Goal: Information Seeking & Learning: Learn about a topic

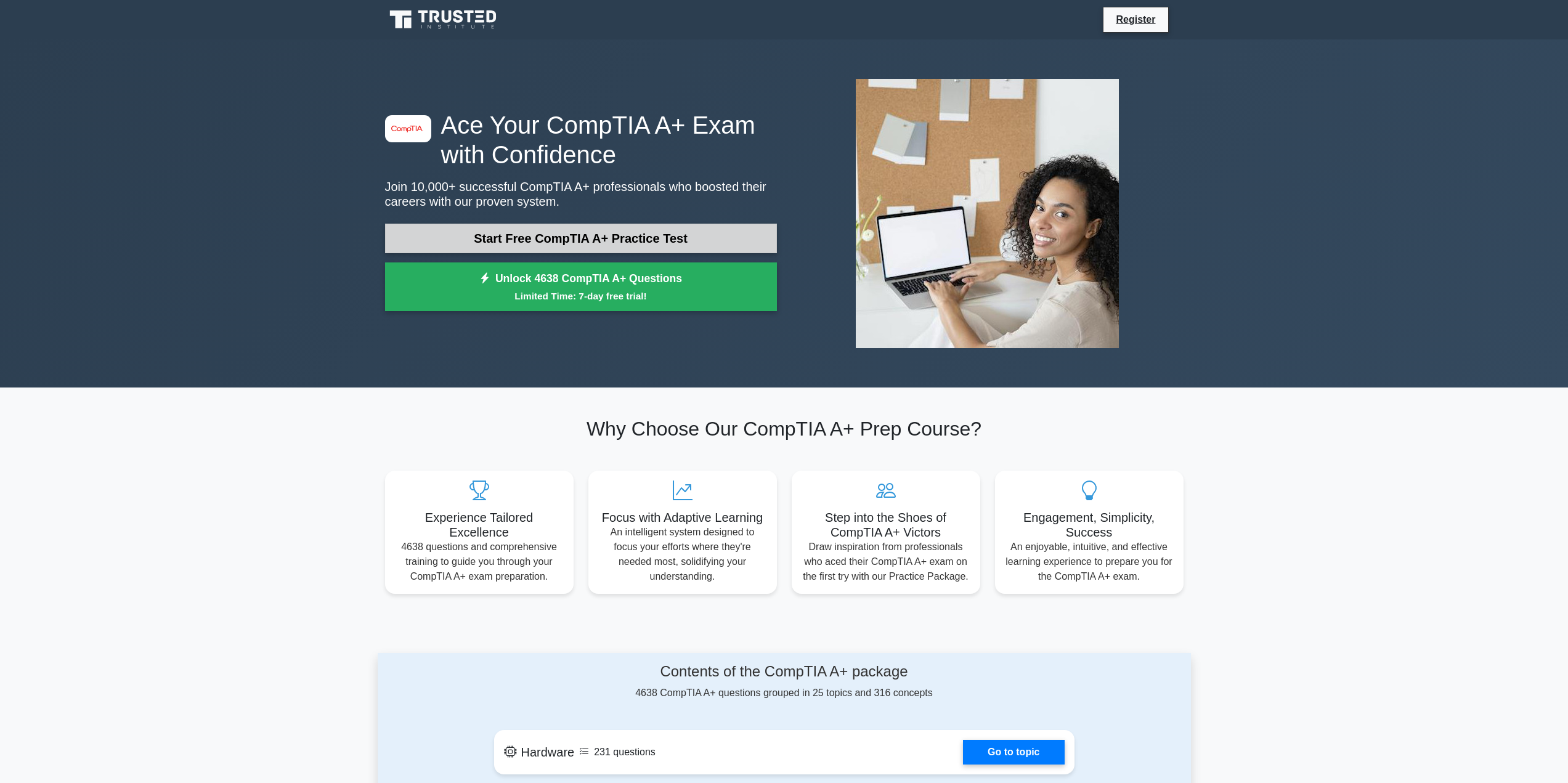
click at [589, 240] on link "Start Free CompTIA A+ Practice Test" at bounding box center [581, 238] width 392 height 30
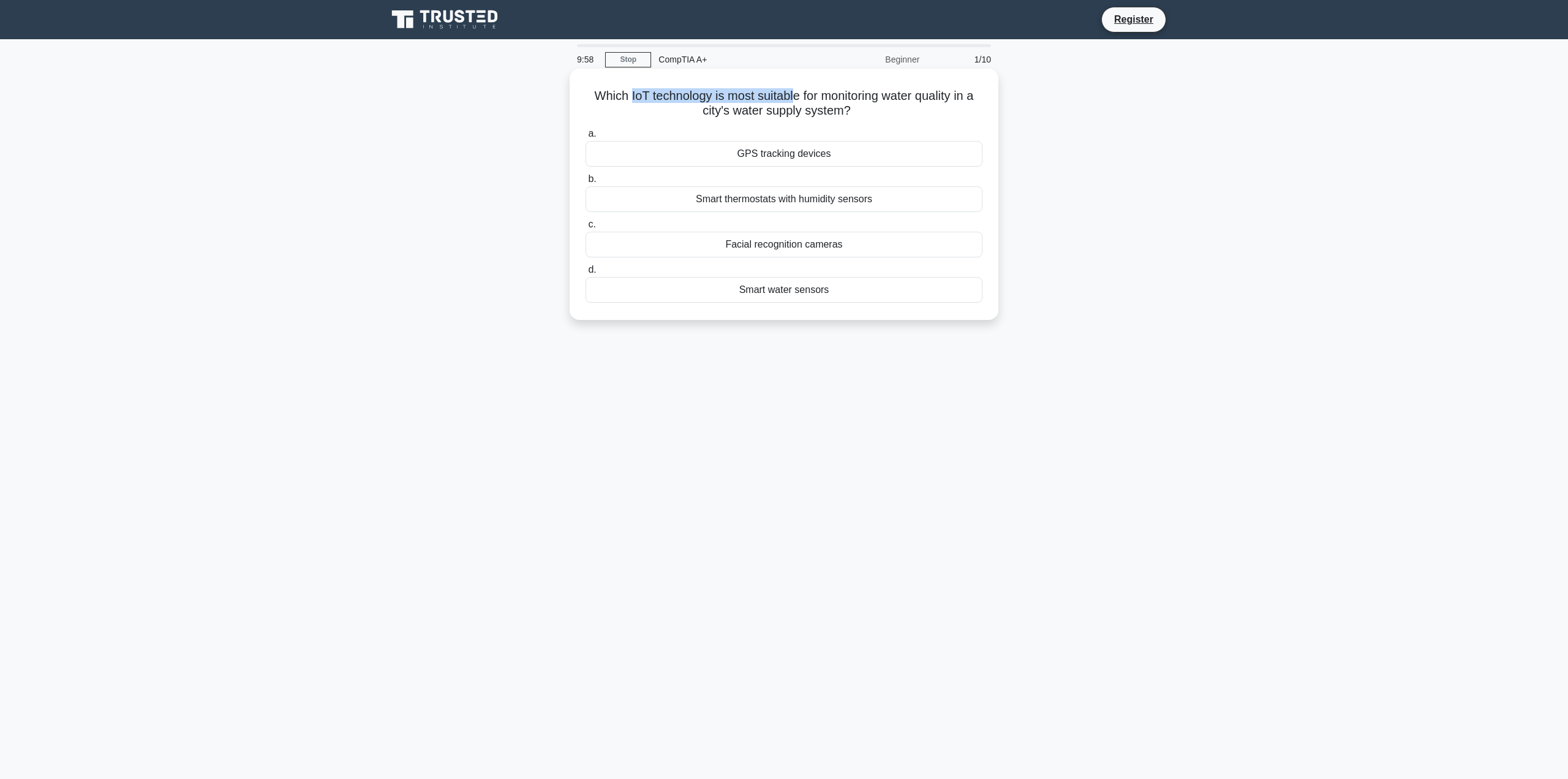
drag, startPoint x: 627, startPoint y: 84, endPoint x: 793, endPoint y: 86, distance: 166.0
click at [792, 86] on div "Which IoT technology is most suitable for monitoring water quality in a city's …" at bounding box center [784, 194] width 419 height 241
click at [794, 86] on div "Which IoT technology is most suitable for monitoring water quality in a city's …" at bounding box center [784, 194] width 419 height 241
drag, startPoint x: 757, startPoint y: 96, endPoint x: 889, endPoint y: 97, distance: 132.0
click at [888, 97] on h5 "Which IoT technology is most suitable for monitoring water quality in a city's …" at bounding box center [784, 104] width 400 height 31
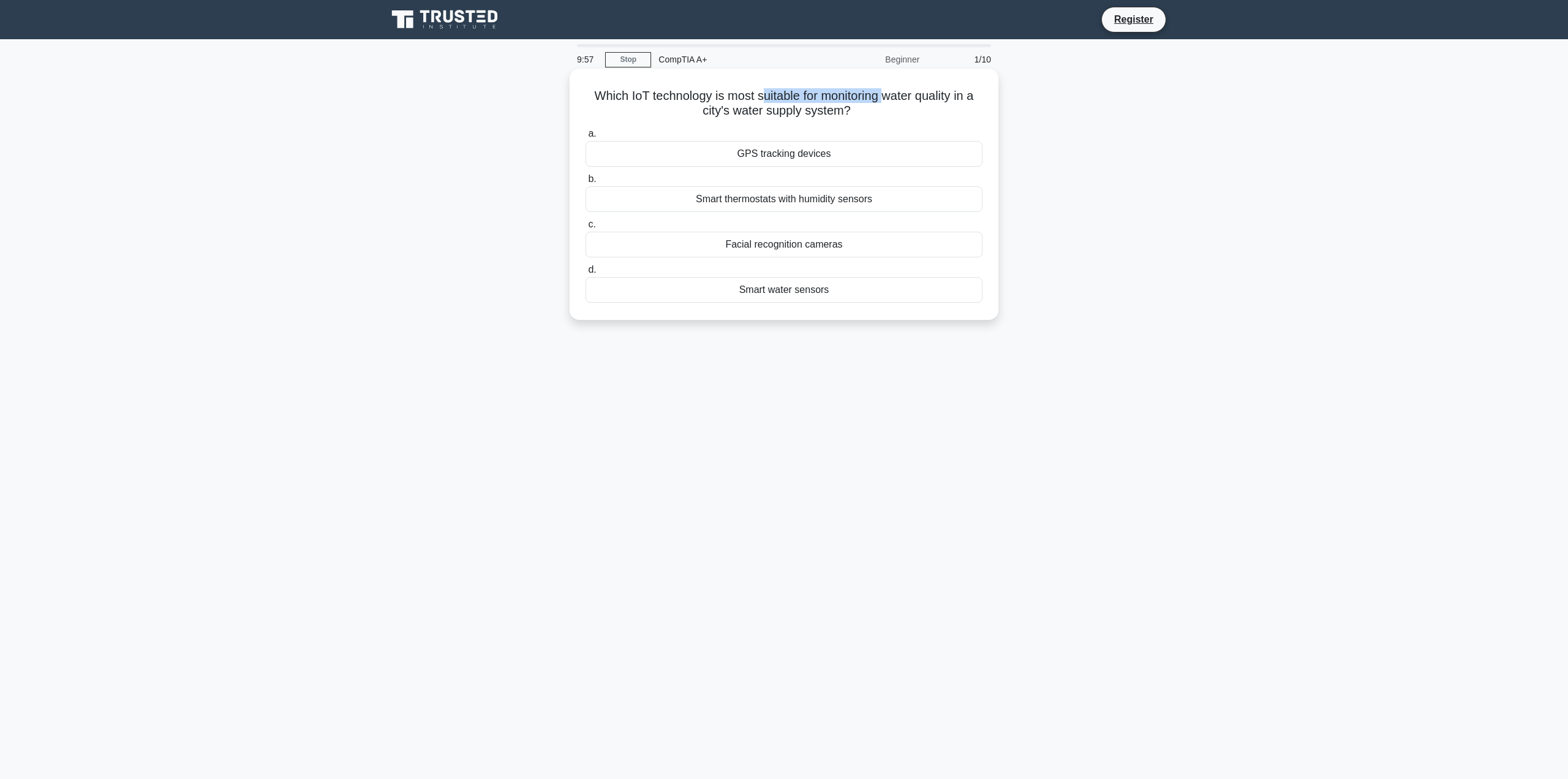
click at [891, 98] on h5 "Which IoT technology is most suitable for monitoring water quality in a city's …" at bounding box center [784, 104] width 400 height 31
drag, startPoint x: 877, startPoint y: 96, endPoint x: 1003, endPoint y: 97, distance: 126.0
click at [998, 97] on div "Which IoT technology is most suitable for monitoring water quality in a city's …" at bounding box center [784, 204] width 809 height 266
click at [1003, 97] on div "Which IoT technology is most suitable for monitoring water quality in a city's …" at bounding box center [784, 204] width 809 height 266
drag, startPoint x: 705, startPoint y: 105, endPoint x: 856, endPoint y: 116, distance: 151.4
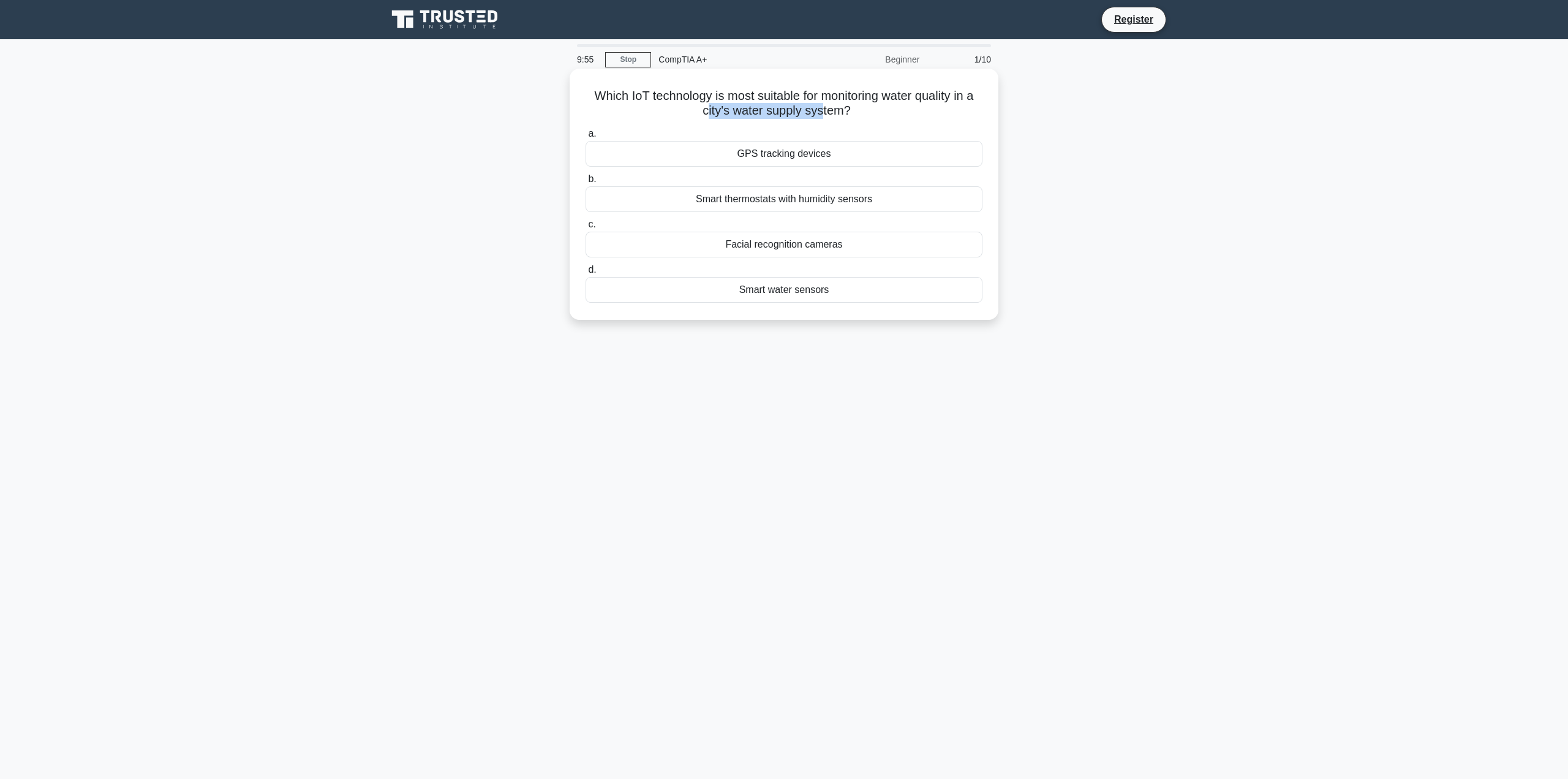
click at [833, 115] on h5 "Which IoT technology is most suitable for monitoring water quality in a city's …" at bounding box center [784, 104] width 400 height 31
click at [858, 116] on icon ".spinner_0XTQ{transform-origin:center;animation:spinner_y6GP .75s linear infini…" at bounding box center [858, 111] width 15 height 15
drag, startPoint x: 654, startPoint y: 94, endPoint x: 811, endPoint y: 93, distance: 157.0
click at [811, 93] on div "Which IoT technology is most suitable for monitoring water quality in a city's …" at bounding box center [784, 194] width 419 height 241
click at [811, 93] on h5 "Which IoT technology is most suitable for monitoring water quality in a city's …" at bounding box center [784, 104] width 400 height 31
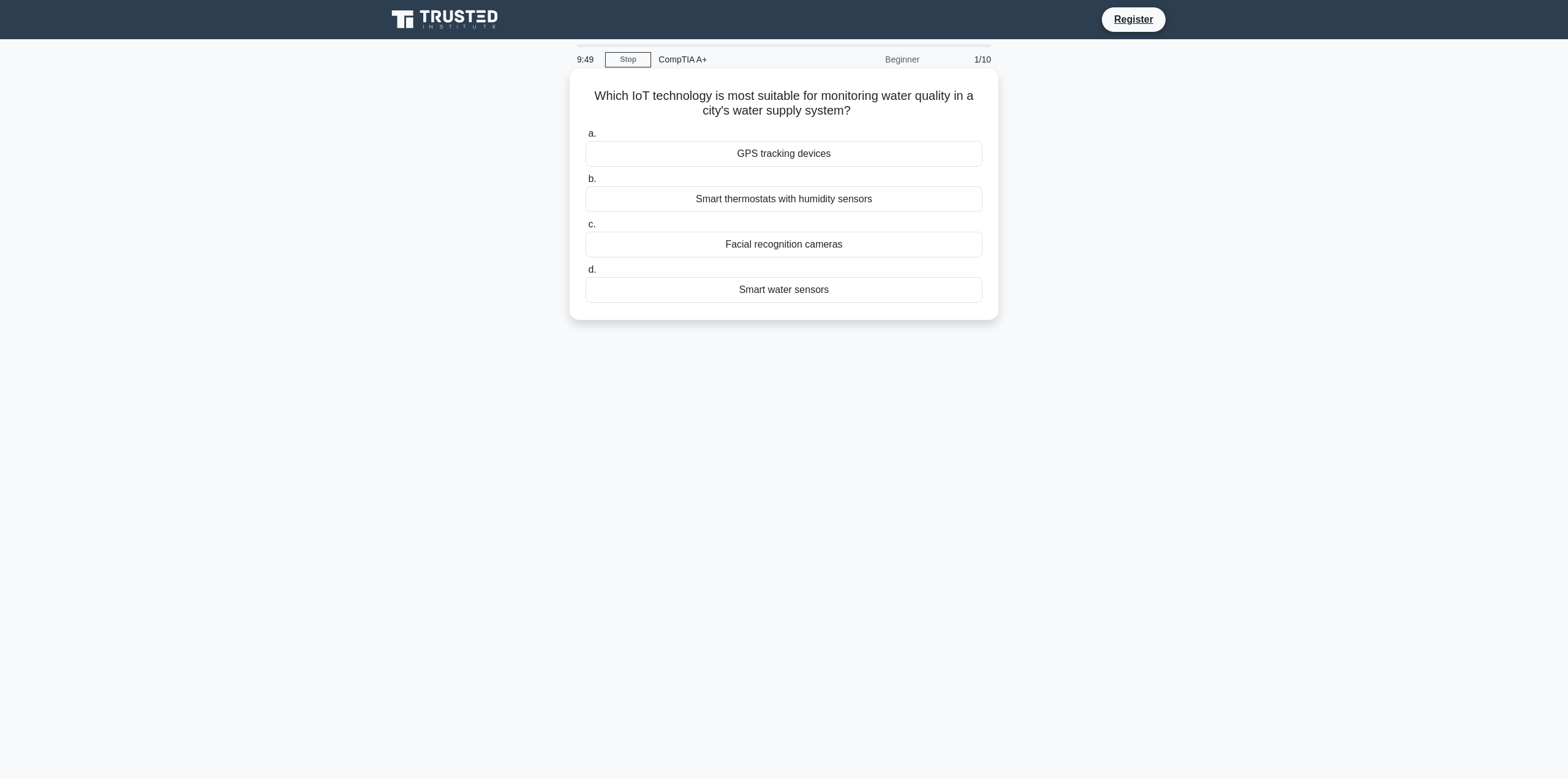
drag, startPoint x: 833, startPoint y: 101, endPoint x: 925, endPoint y: 106, distance: 92.1
click at [921, 106] on h5 "Which IoT technology is most suitable for monitoring water quality in a city's …" at bounding box center [784, 104] width 400 height 31
click at [928, 107] on h5 "Which IoT technology is most suitable for monitoring water quality in a city's …" at bounding box center [784, 104] width 400 height 31
drag, startPoint x: 833, startPoint y: 103, endPoint x: 1023, endPoint y: 107, distance: 190.0
click at [1006, 107] on div "Which IoT technology is most suitable for monitoring water quality in a city's …" at bounding box center [784, 204] width 809 height 266
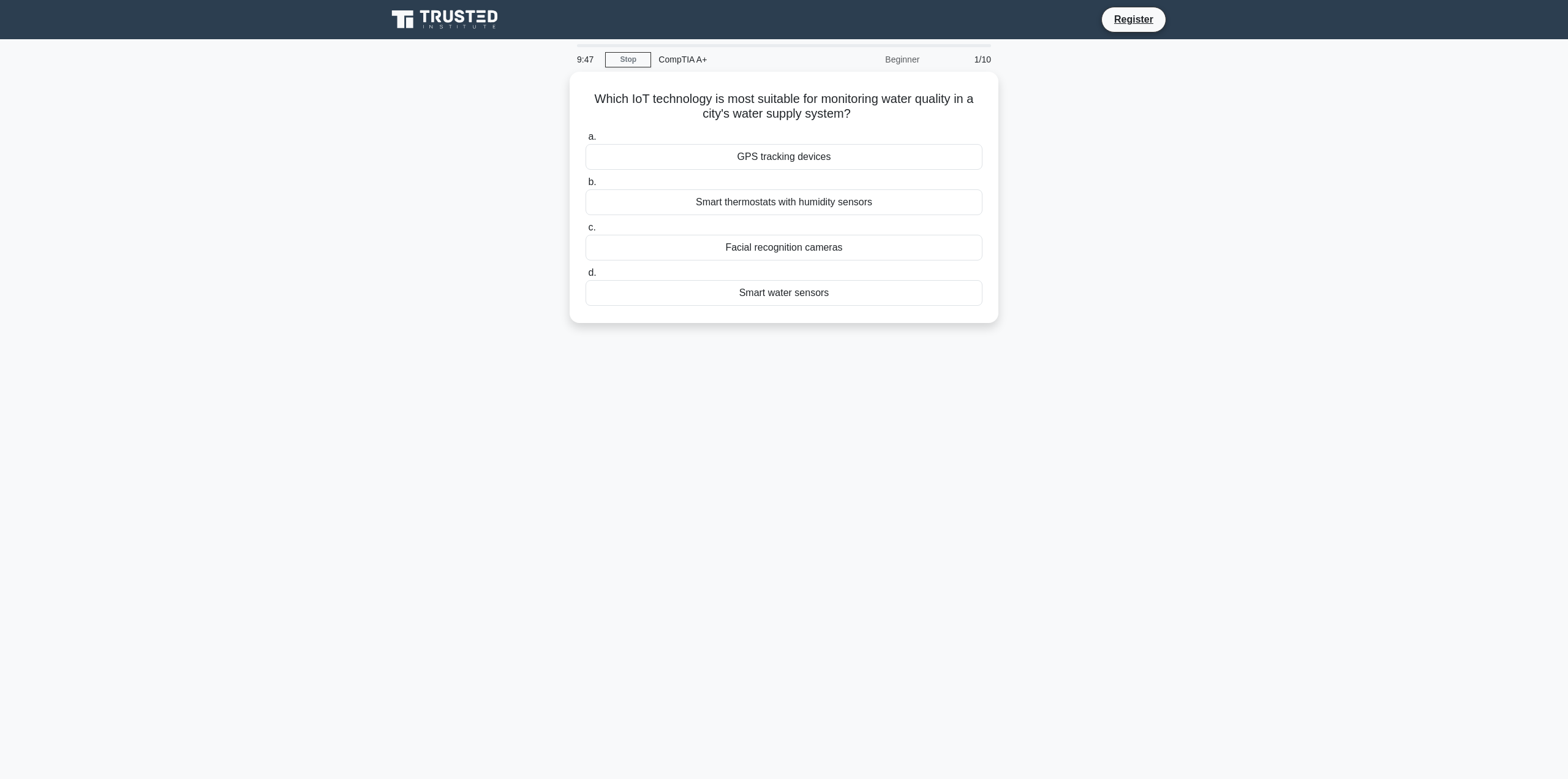
click at [1023, 107] on div "Which IoT technology is most suitable for monitoring water quality in a city's …" at bounding box center [784, 204] width 809 height 266
click at [798, 290] on div "Smart water sensors" at bounding box center [784, 290] width 397 height 26
click at [586, 274] on input "d. Smart water sensors" at bounding box center [586, 269] width 0 height 8
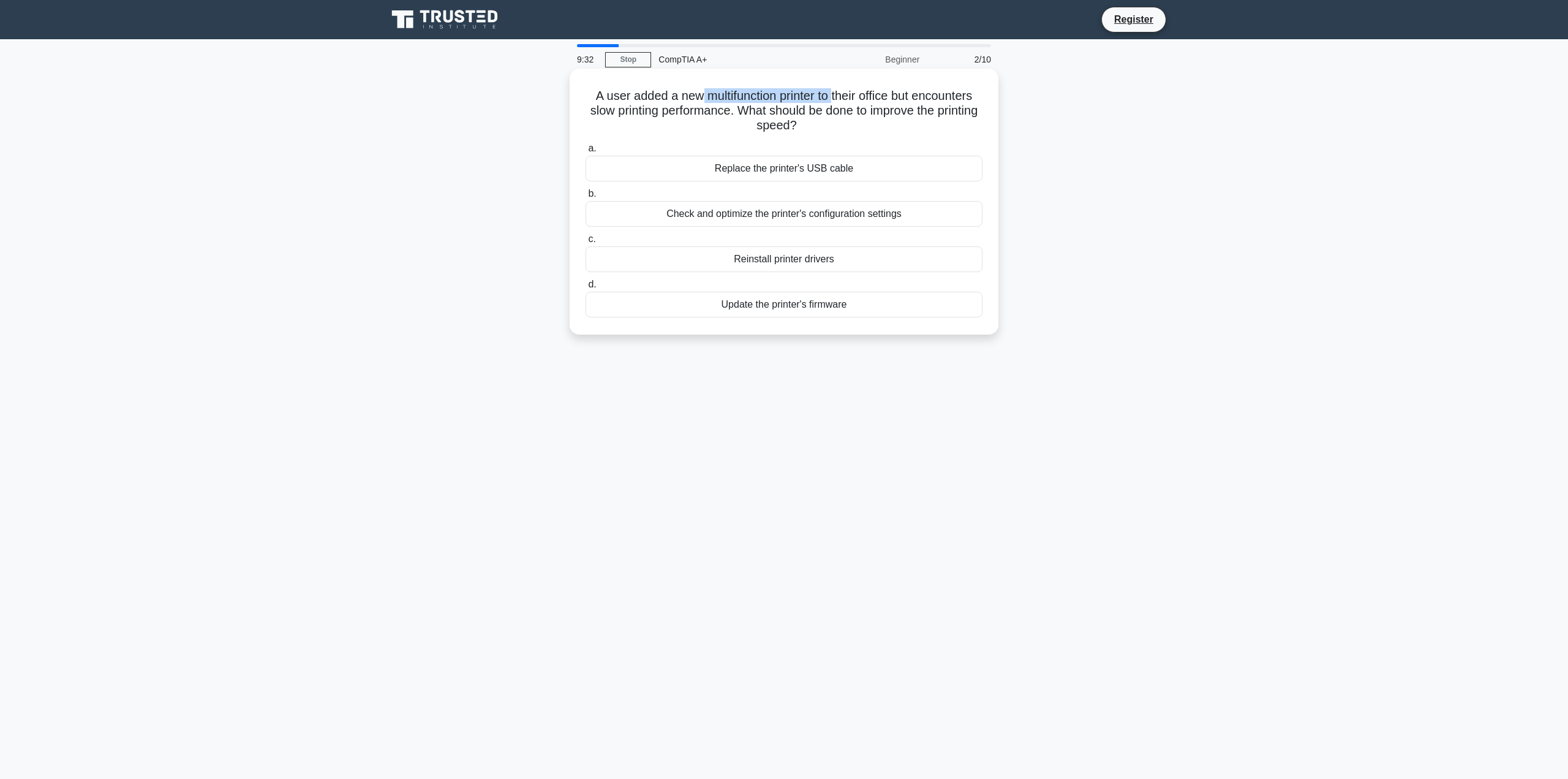
drag, startPoint x: 797, startPoint y: 100, endPoint x: 838, endPoint y: 100, distance: 41.0
click at [838, 100] on h5 "A user added a new multifunction printer to their office but encounters slow pr…" at bounding box center [784, 111] width 400 height 45
click at [838, 100] on h5 "A user added a new multifunction printer to their office but encounters slow pr…" at bounding box center [784, 111] width 400 height 45
drag, startPoint x: 912, startPoint y: 104, endPoint x: 971, endPoint y: 110, distance: 59.3
click at [971, 110] on h5 "A user added a new multifunction printer to their office but encounters slow pr…" at bounding box center [784, 111] width 400 height 45
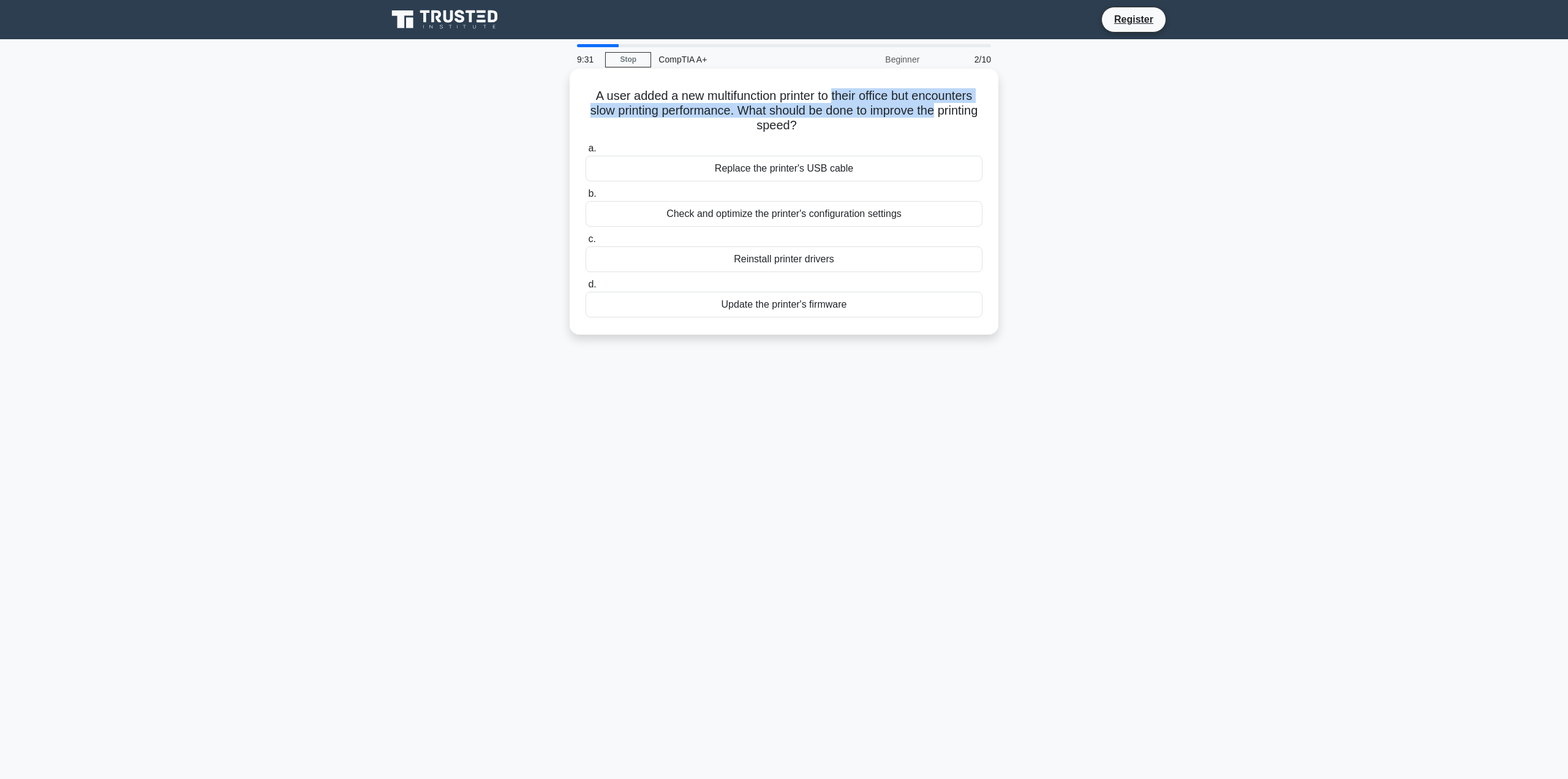
click at [971, 110] on h5 "A user added a new multifunction printer to their office but encounters slow pr…" at bounding box center [784, 111] width 400 height 45
drag, startPoint x: 614, startPoint y: 111, endPoint x: 763, endPoint y: 108, distance: 149.0
click at [761, 108] on h5 "A user added a new multifunction printer to their office but encounters slow pr…" at bounding box center [784, 111] width 400 height 45
click at [763, 108] on h5 "A user added a new multifunction printer to their office but encounters slow pr…" at bounding box center [784, 111] width 400 height 45
drag, startPoint x: 884, startPoint y: 110, endPoint x: 907, endPoint y: 110, distance: 23.0
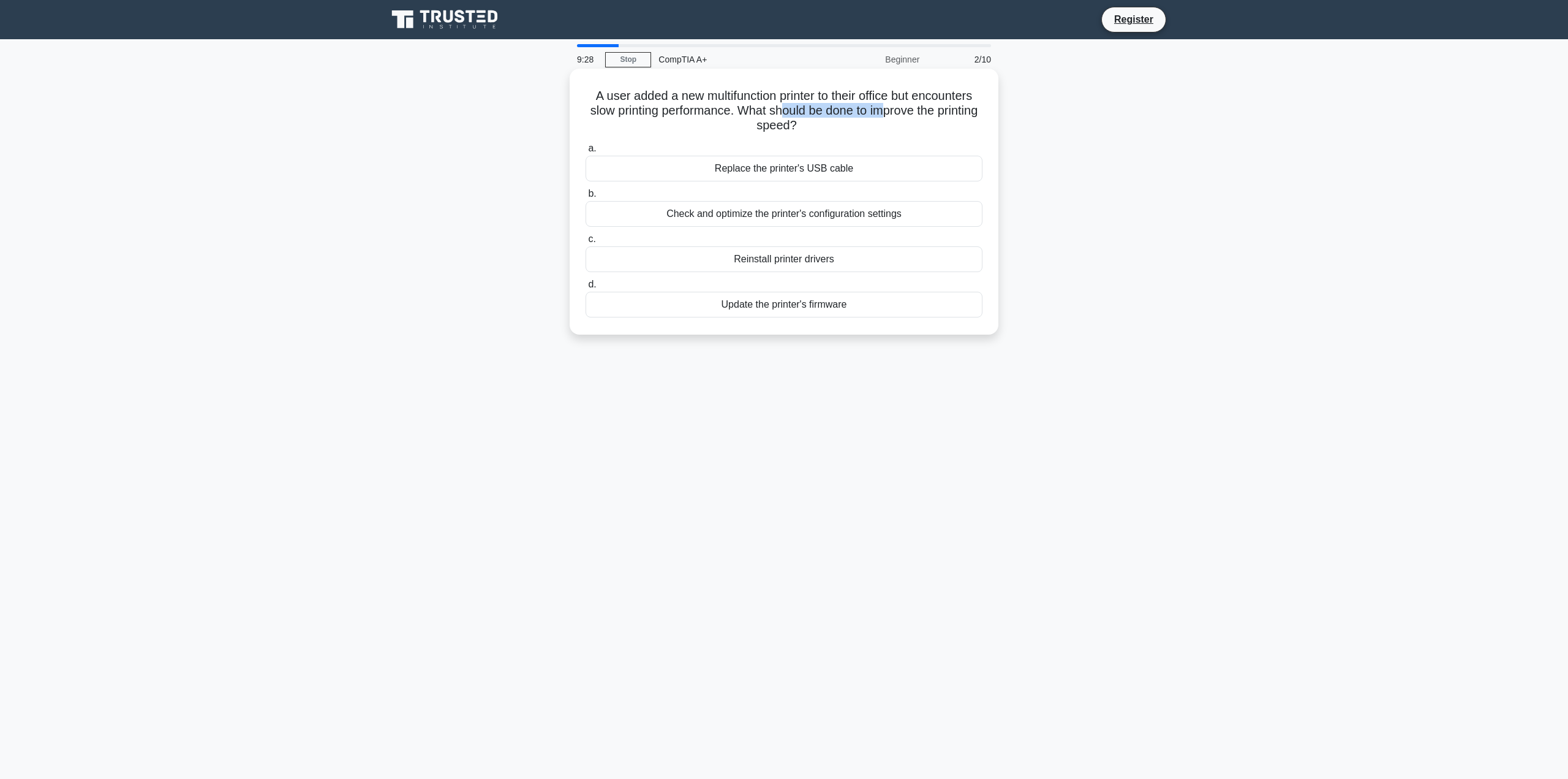
click at [907, 110] on h5 "A user added a new multifunction printer to their office but encounters slow pr…" at bounding box center [784, 111] width 400 height 45
click at [903, 135] on div "A user added a new multifunction printer to their office but encounters slow pr…" at bounding box center [784, 202] width 419 height 256
click at [833, 260] on div "Reinstall printer drivers" at bounding box center [784, 259] width 397 height 26
click at [586, 244] on input "c. Reinstall printer drivers" at bounding box center [586, 239] width 0 height 8
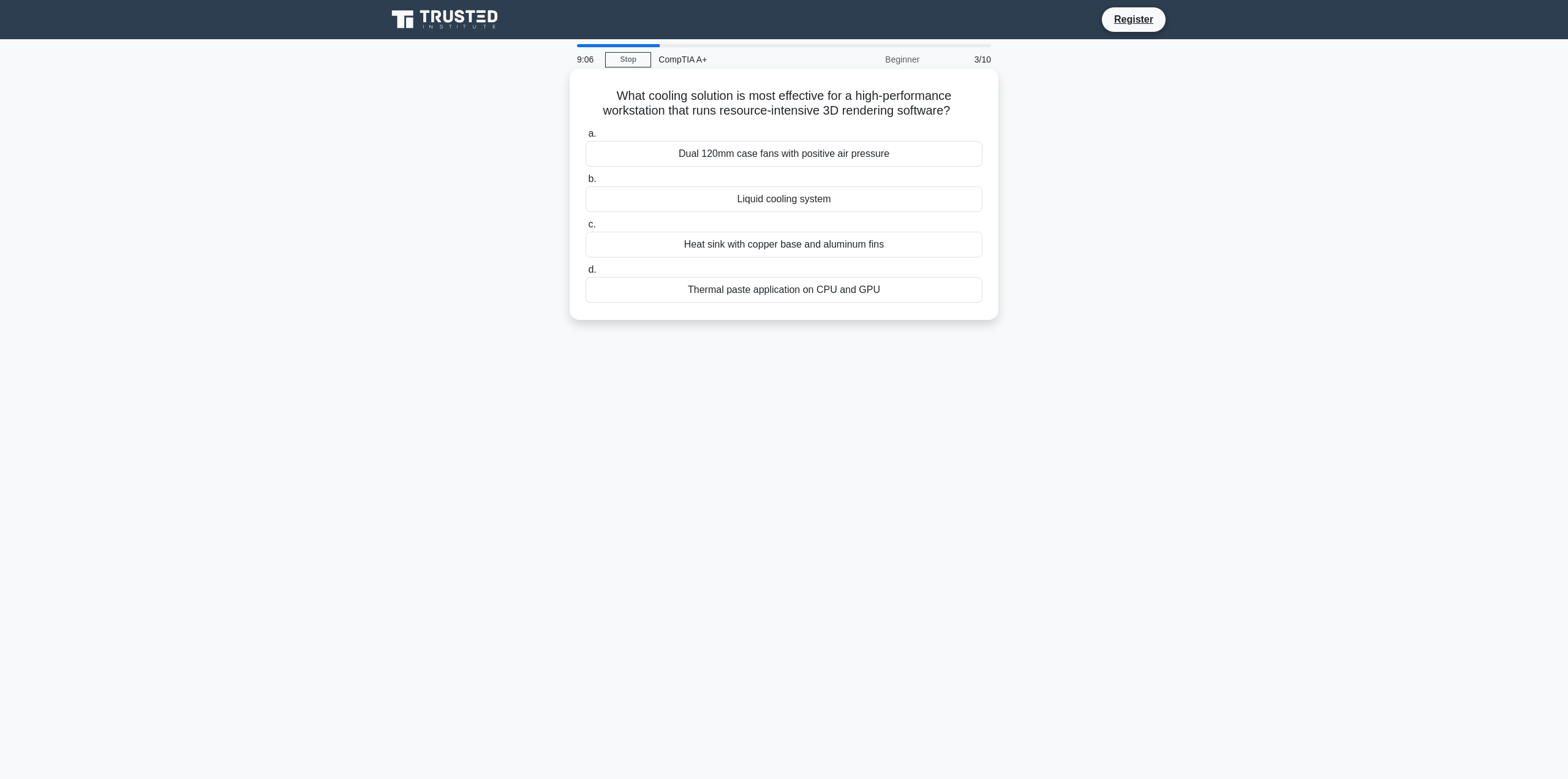
click at [761, 129] on label "a. Dual 120mm case fans with positive air pressure" at bounding box center [784, 146] width 397 height 41
click at [586, 130] on input "a. Dual 120mm case fans with positive air pressure" at bounding box center [586, 134] width 0 height 8
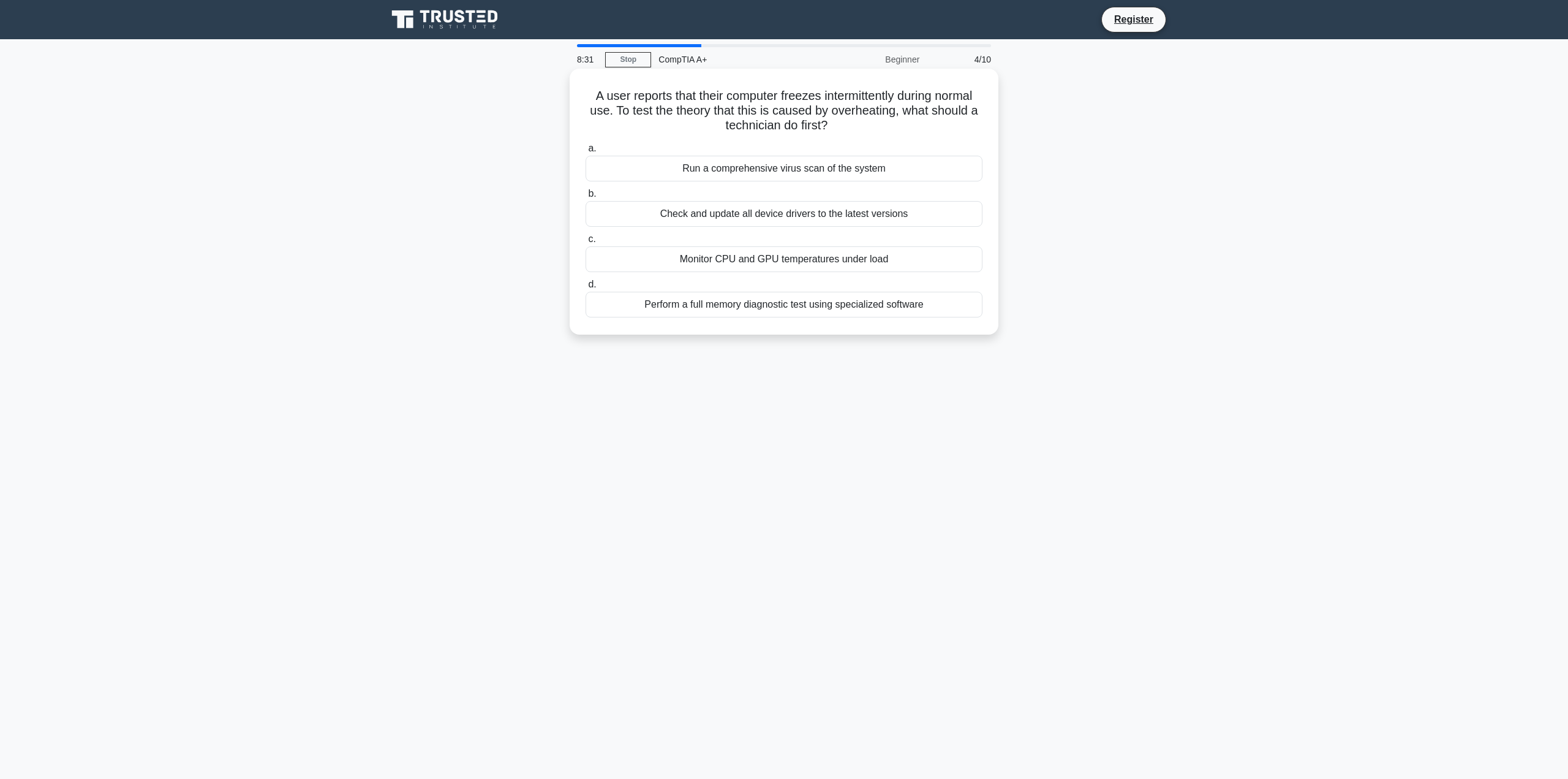
click at [734, 263] on div "Monitor CPU and GPU temperatures under load" at bounding box center [784, 259] width 397 height 26
click at [586, 244] on input "c. Monitor CPU and GPU temperatures under load" at bounding box center [586, 239] width 0 height 8
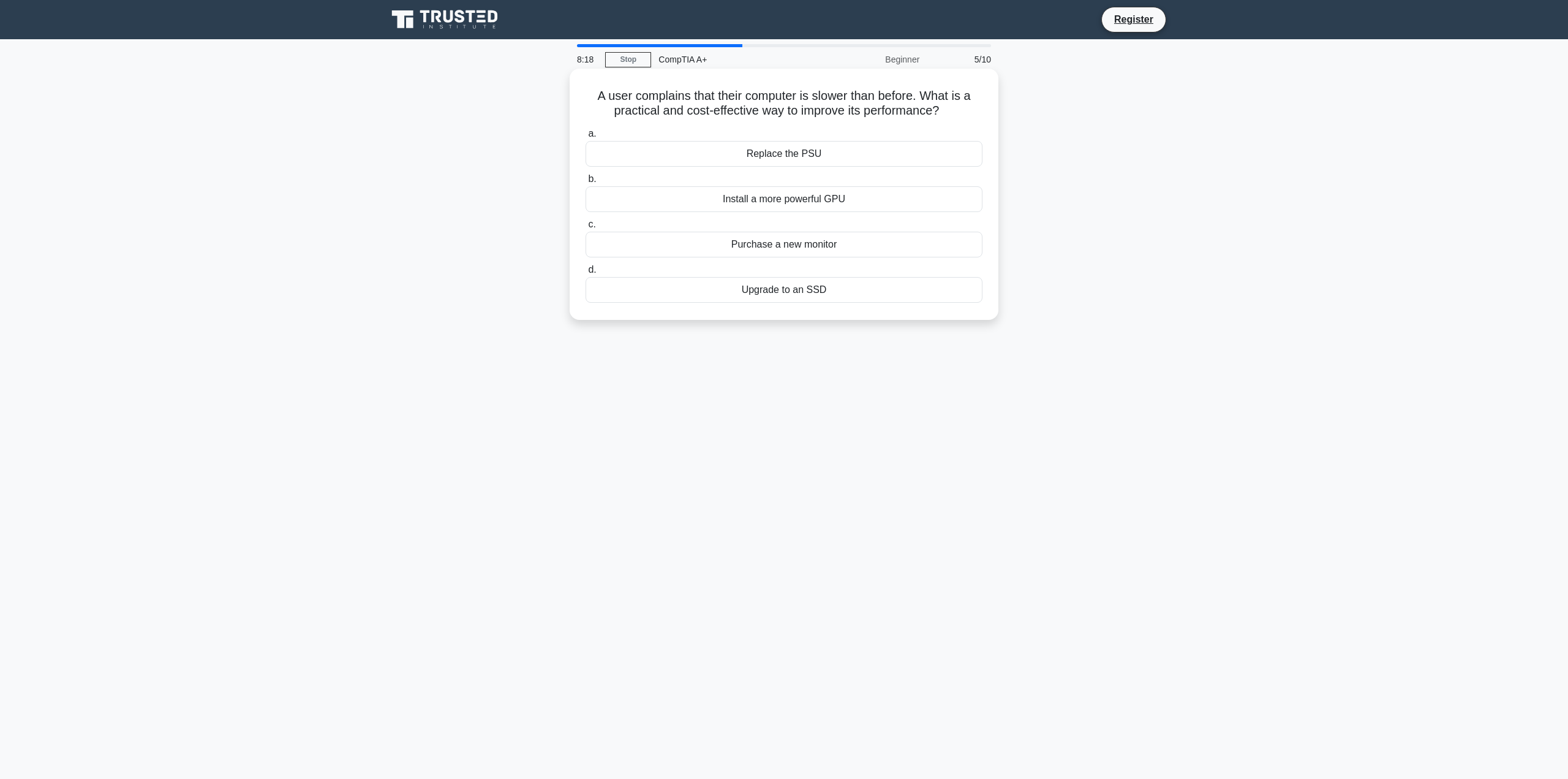
click at [803, 293] on div "Upgrade to an SSD" at bounding box center [784, 290] width 397 height 26
click at [586, 274] on input "d. Upgrade to an SSD" at bounding box center [586, 269] width 0 height 8
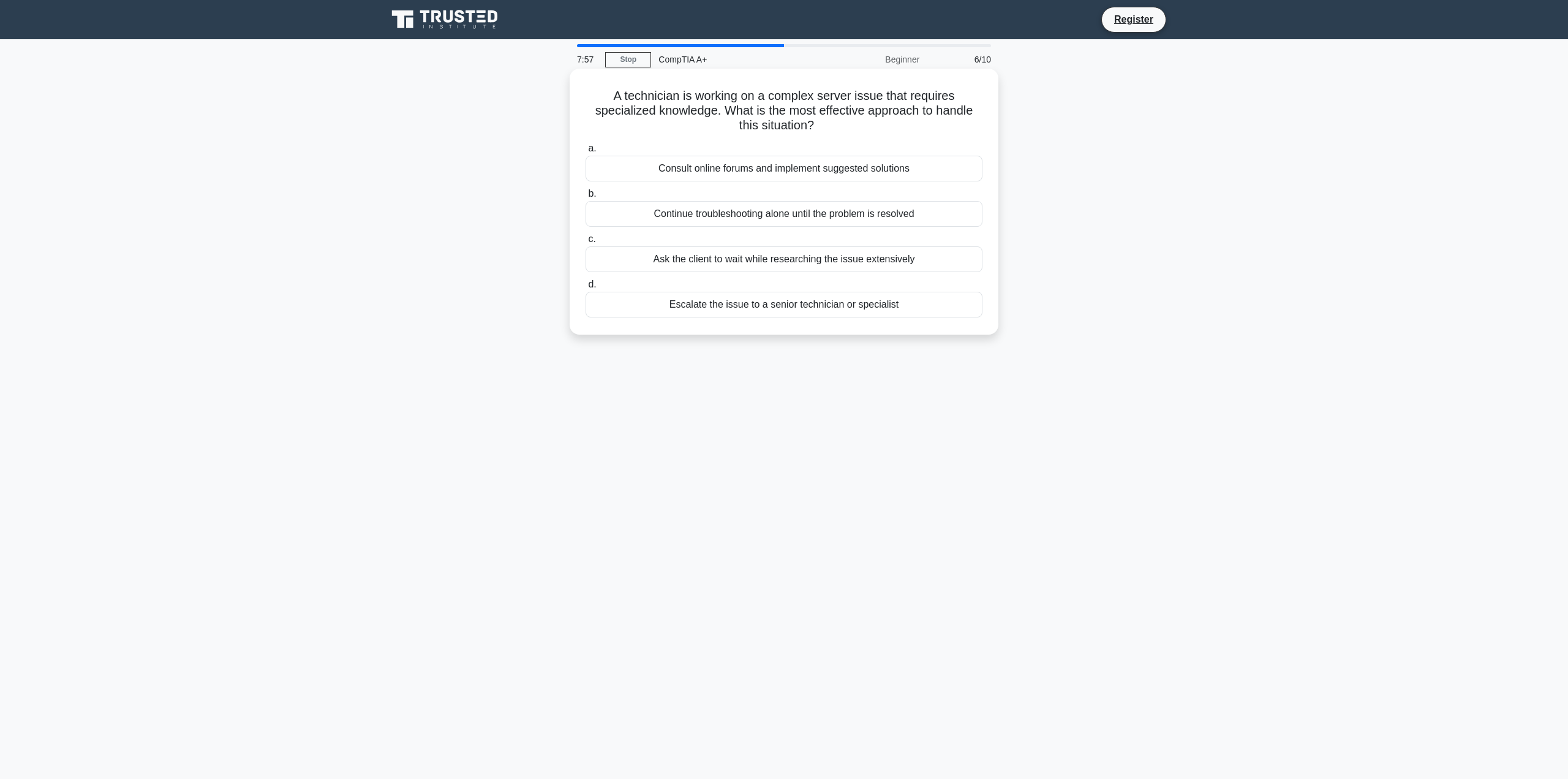
click at [812, 307] on div "Escalate the issue to a senior technician or specialist" at bounding box center [784, 304] width 397 height 26
click at [586, 288] on input "d. Escalate the issue to a senior technician or specialist" at bounding box center [586, 284] width 0 height 8
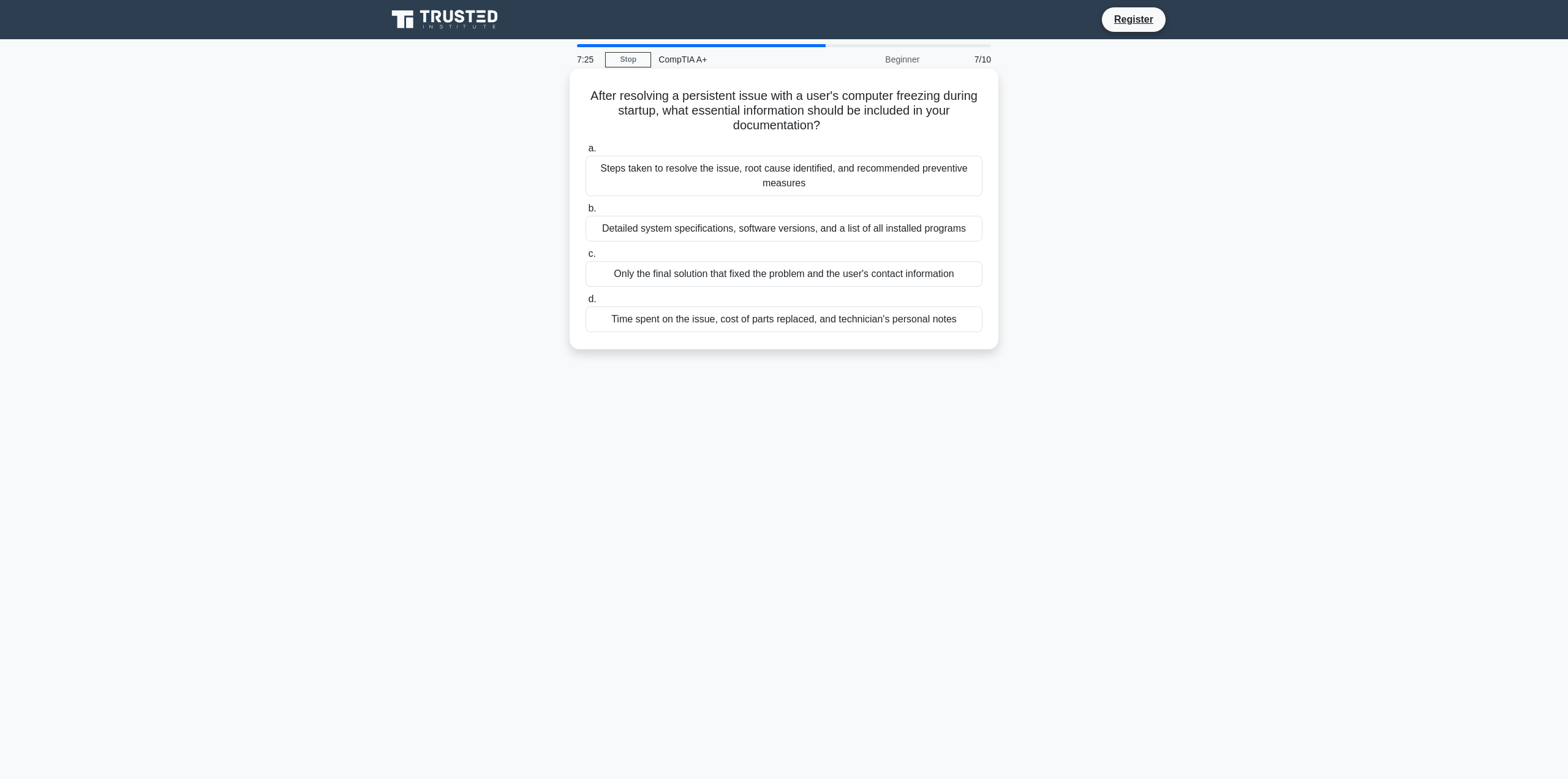
click at [790, 164] on div "Steps taken to resolve the issue, root cause identified, and recommended preven…" at bounding box center [784, 176] width 397 height 41
click at [586, 153] on input "a. Steps taken to resolve the issue, root cause identified, and recommended pre…" at bounding box center [586, 148] width 0 height 8
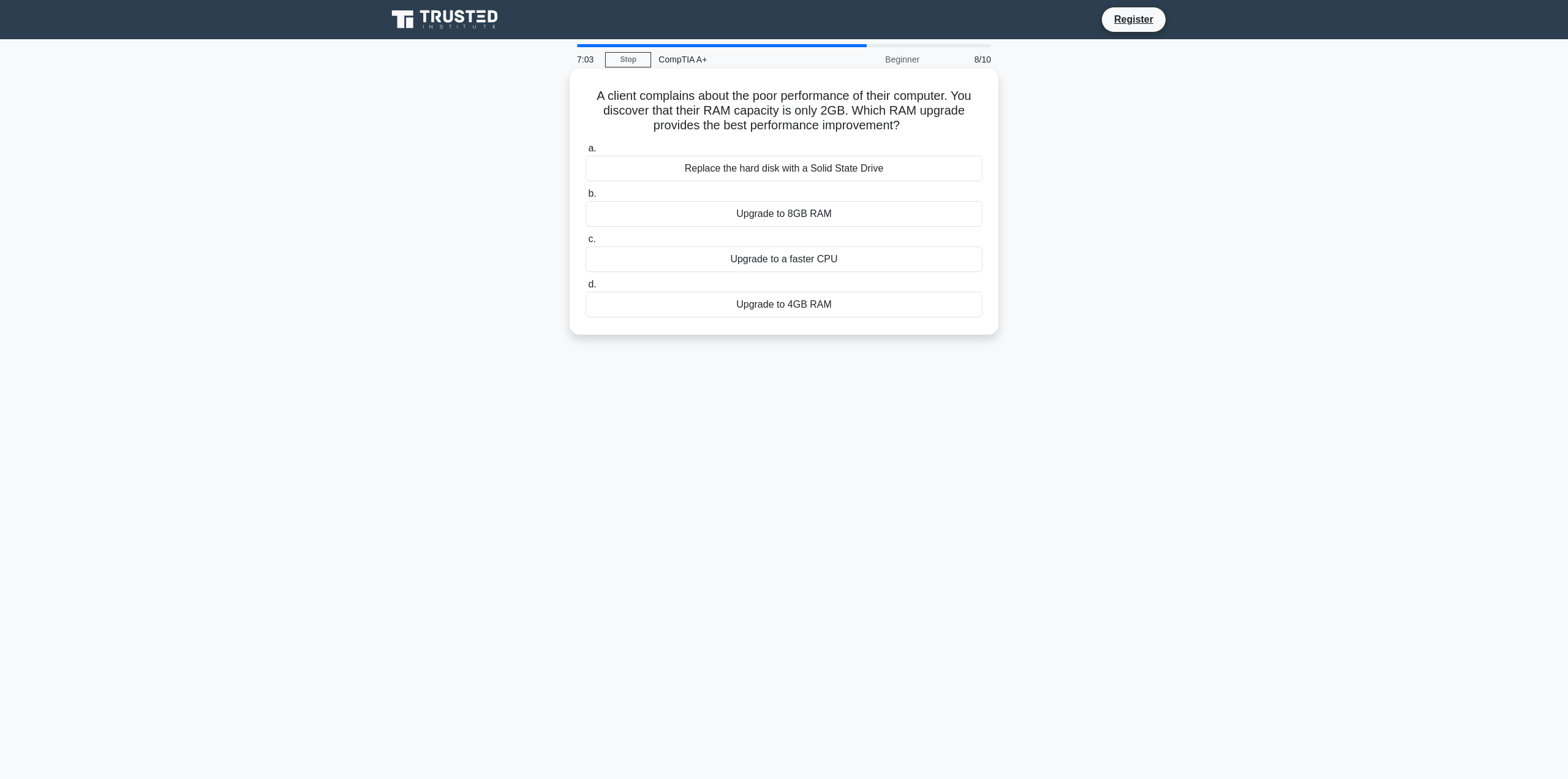
click at [794, 213] on div "Upgrade to 8GB RAM" at bounding box center [784, 213] width 397 height 26
click at [586, 198] on input "b. Upgrade to 8GB RAM" at bounding box center [586, 193] width 0 height 8
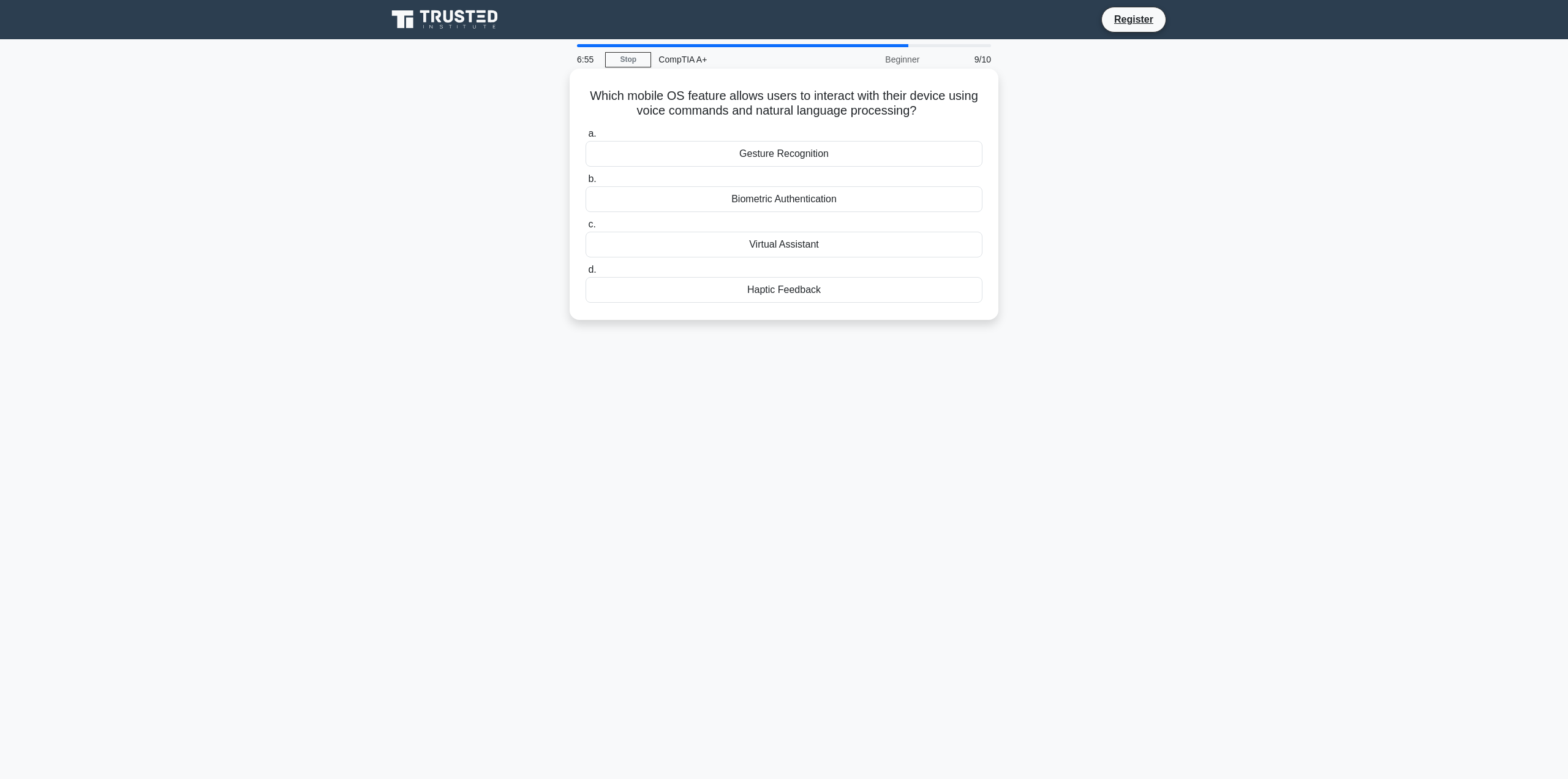
click at [789, 246] on div "Virtual Assistant" at bounding box center [784, 244] width 397 height 26
click at [586, 229] on input "c. Virtual Assistant" at bounding box center [586, 224] width 0 height 8
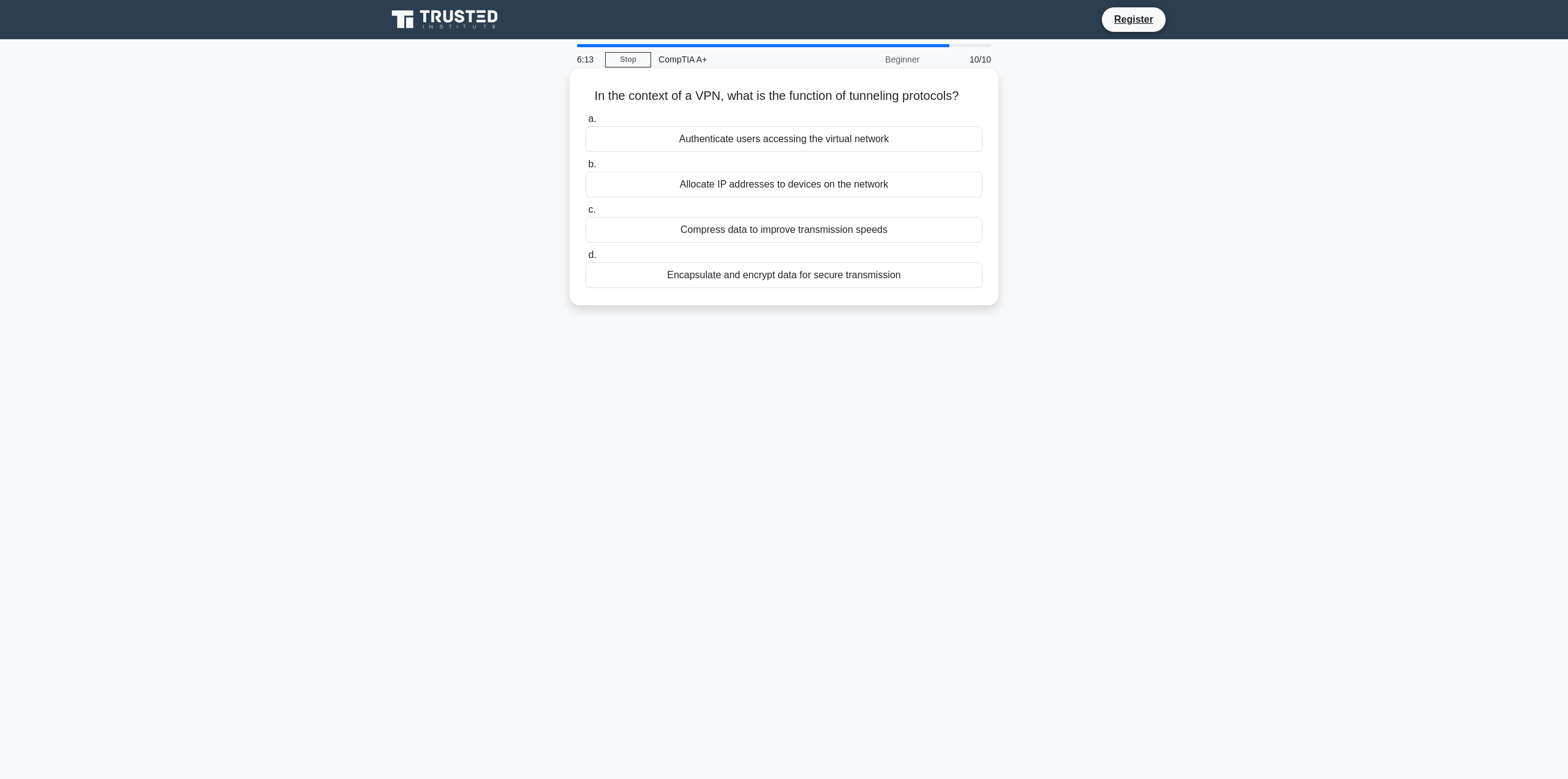
drag, startPoint x: 795, startPoint y: 99, endPoint x: 992, endPoint y: 102, distance: 197.0
click at [992, 102] on div "In the context of a VPN, what is the function of tunneling protocols? .spinner_…" at bounding box center [784, 187] width 419 height 227
click at [821, 188] on div "Allocate IP addresses to devices on the network" at bounding box center [784, 184] width 397 height 26
click at [586, 169] on input "b. Allocate IP addresses to devices on the network" at bounding box center [586, 164] width 0 height 8
